Goal: Information Seeking & Learning: Learn about a topic

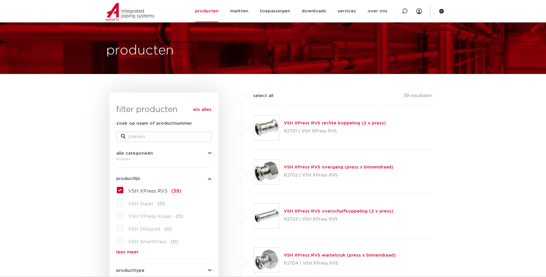
click at [123, 191] on label "VSH XPress RVS (39)" at bounding box center [152, 189] width 58 height 9
click at [0, 0] on input "VSH XPress RVS (39)" at bounding box center [0, 0] width 0 height 0
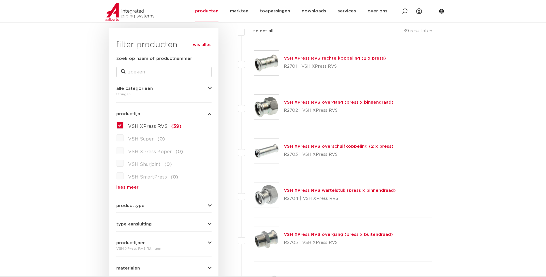
scroll to position [29, 0]
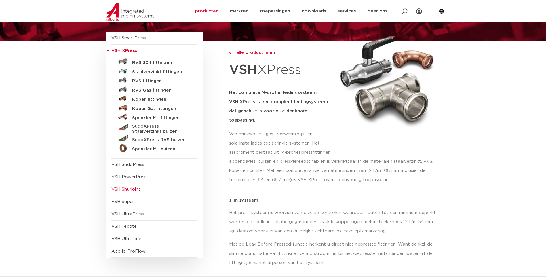
scroll to position [115, 0]
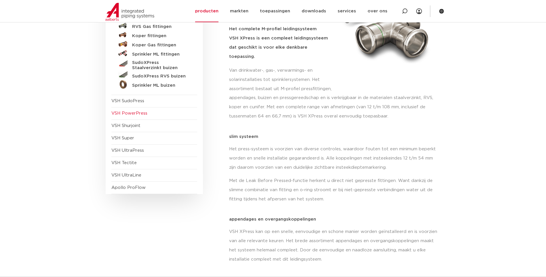
click at [131, 114] on span "VSH PowerPress" at bounding box center [129, 113] width 36 height 4
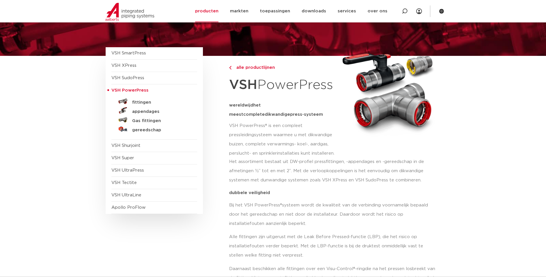
scroll to position [58, 0]
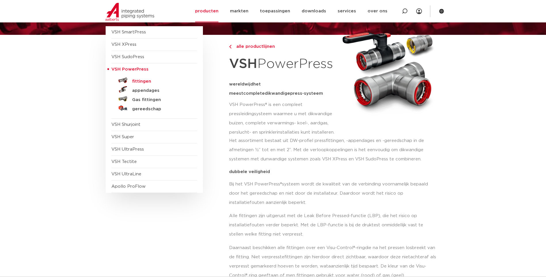
click at [144, 82] on h5 "fittingen" at bounding box center [160, 81] width 57 height 5
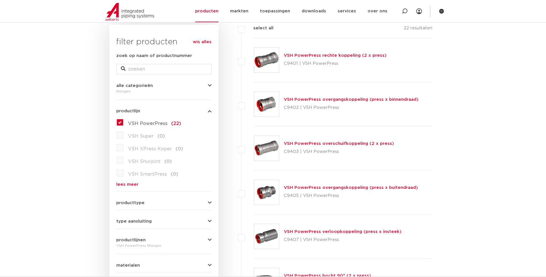
scroll to position [86, 0]
click at [331, 57] on link "VSH PowerPress rechte koppeling (2 x press)" at bounding box center [335, 55] width 103 height 4
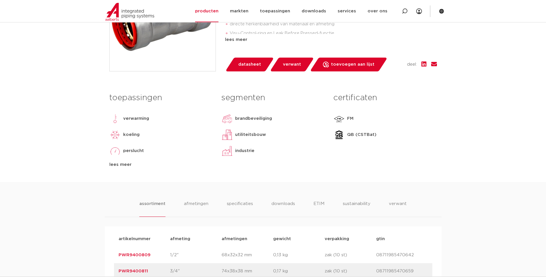
scroll to position [288, 0]
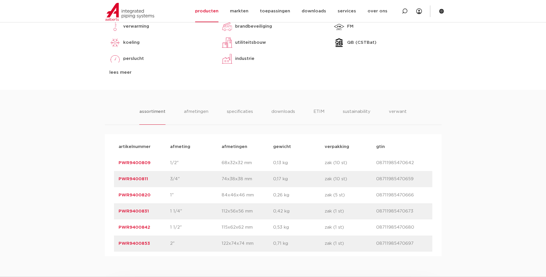
drag, startPoint x: 151, startPoint y: 194, endPoint x: 116, endPoint y: 196, distance: 35.4
click at [116, 196] on div "artikelnummer PWR9400820 afmeting 1" afmetingen 84x46x46 mm gewicht 0,26 kg ver…" at bounding box center [273, 195] width 318 height 16
copy link "PWR9400820"
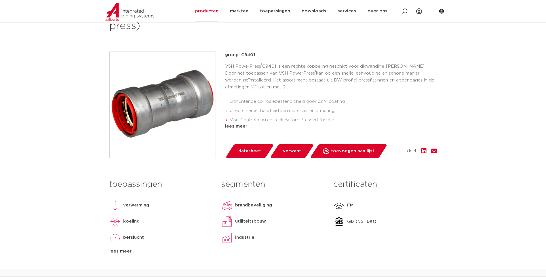
scroll to position [29, 0]
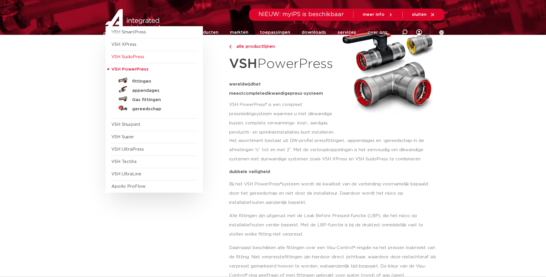
click at [134, 55] on span "VSH SudoPress" at bounding box center [127, 57] width 33 height 4
